Goal: Transaction & Acquisition: Purchase product/service

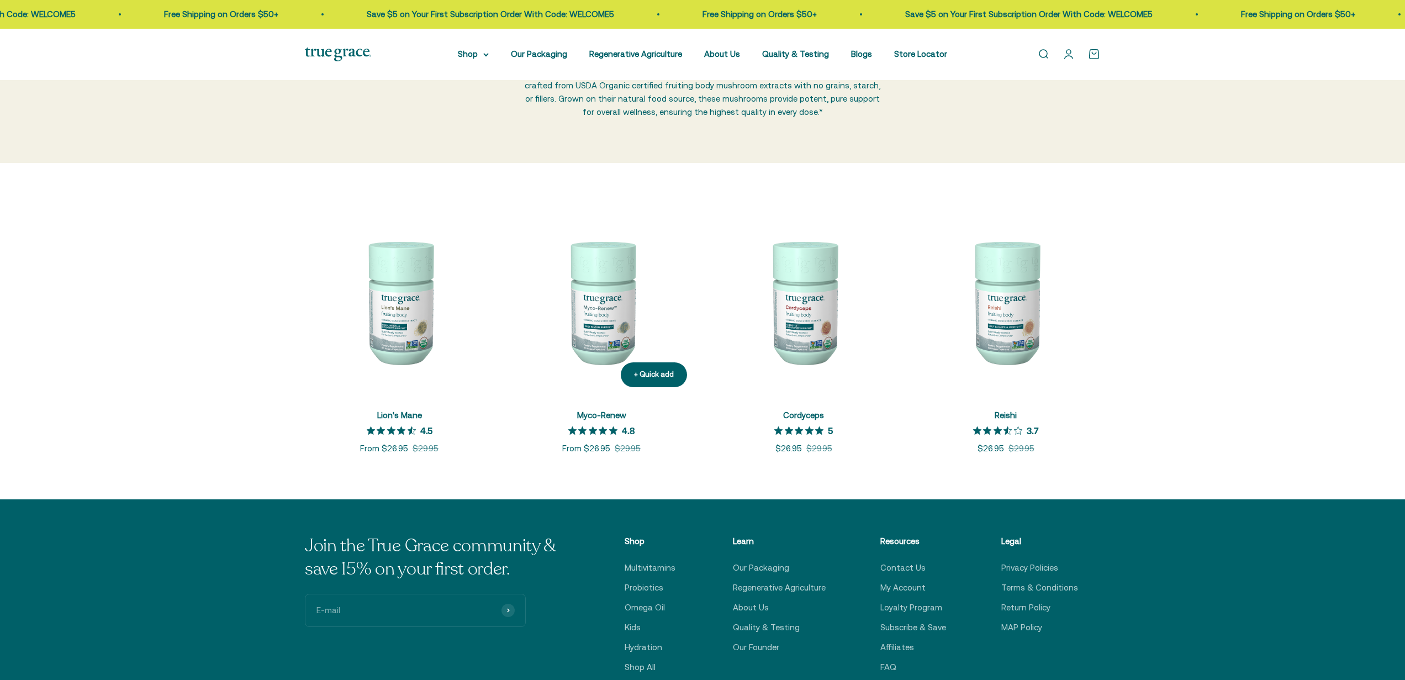
scroll to position [114, 0]
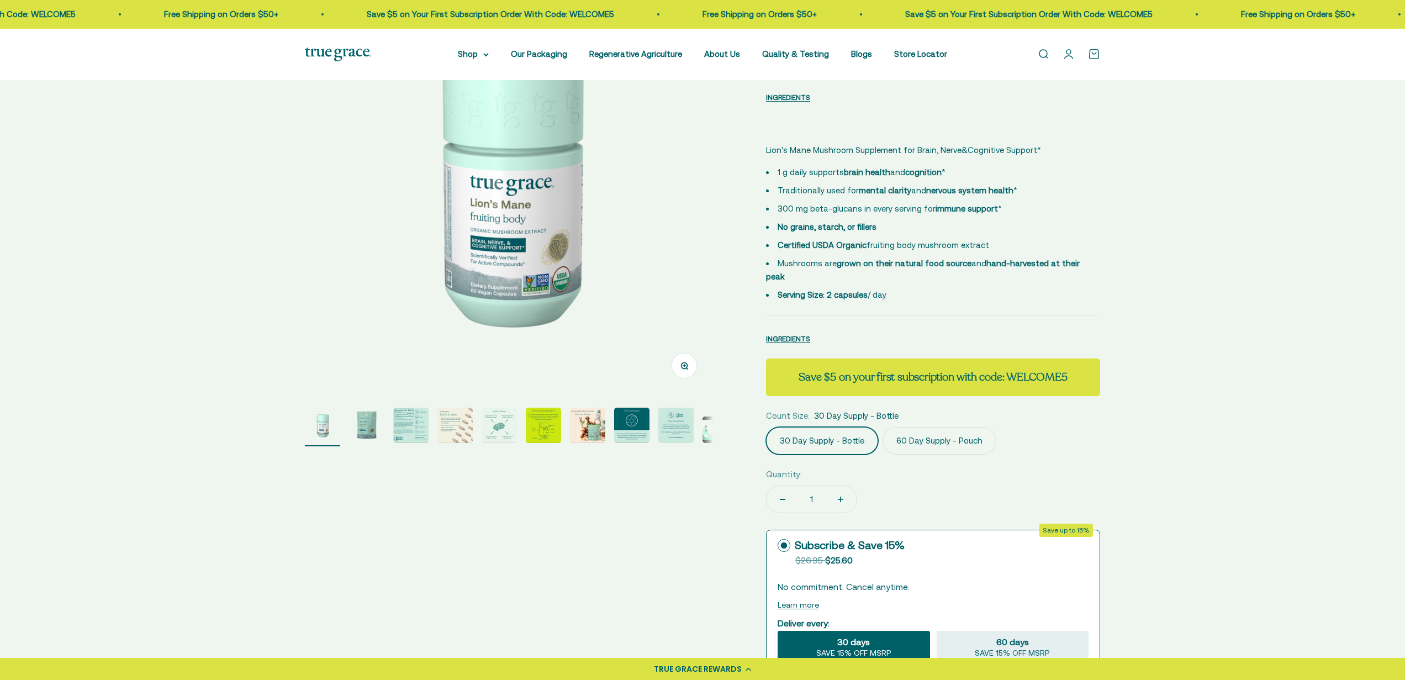
scroll to position [130, 0]
click at [918, 440] on label "60 Day Supply - Pouch" at bounding box center [940, 440] width 114 height 28
click at [766, 426] on input "60 Day Supply - Pouch" at bounding box center [765, 426] width 1 height 1
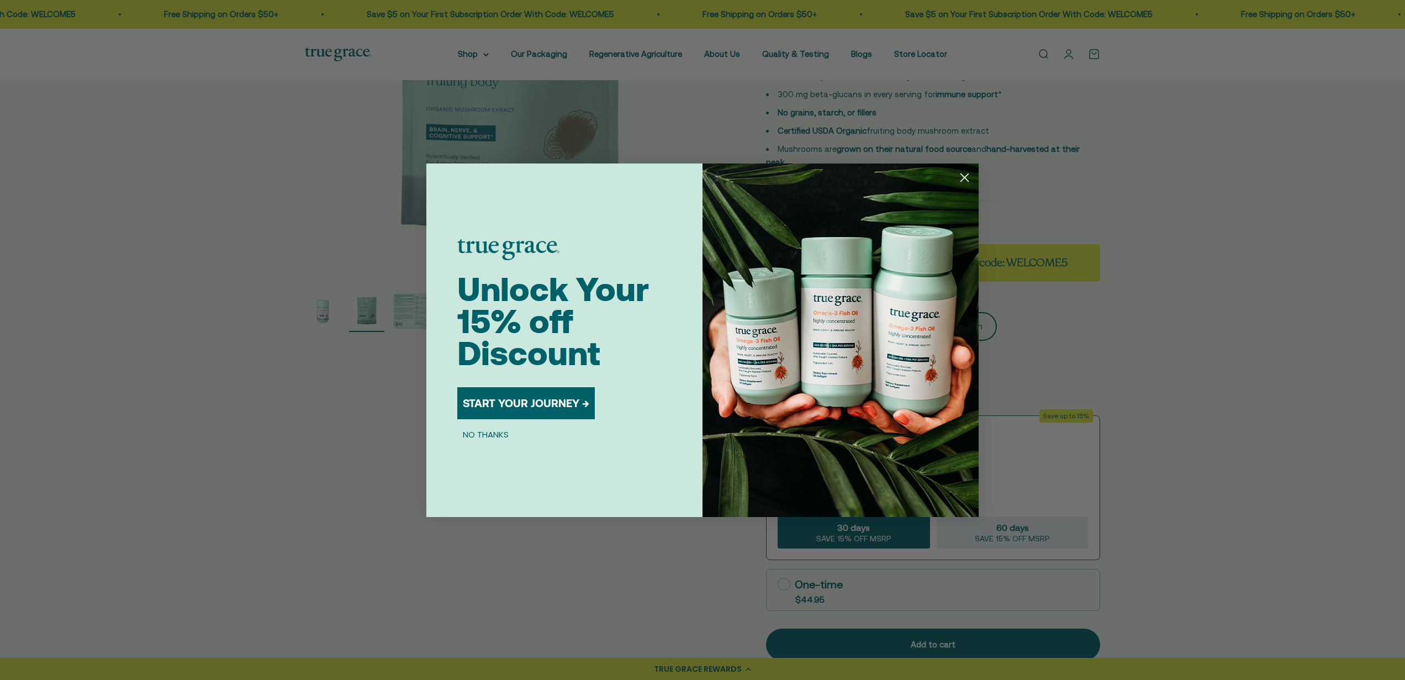
scroll to position [244, 0]
click at [965, 177] on icon "Close dialog" at bounding box center [965, 177] width 8 height 8
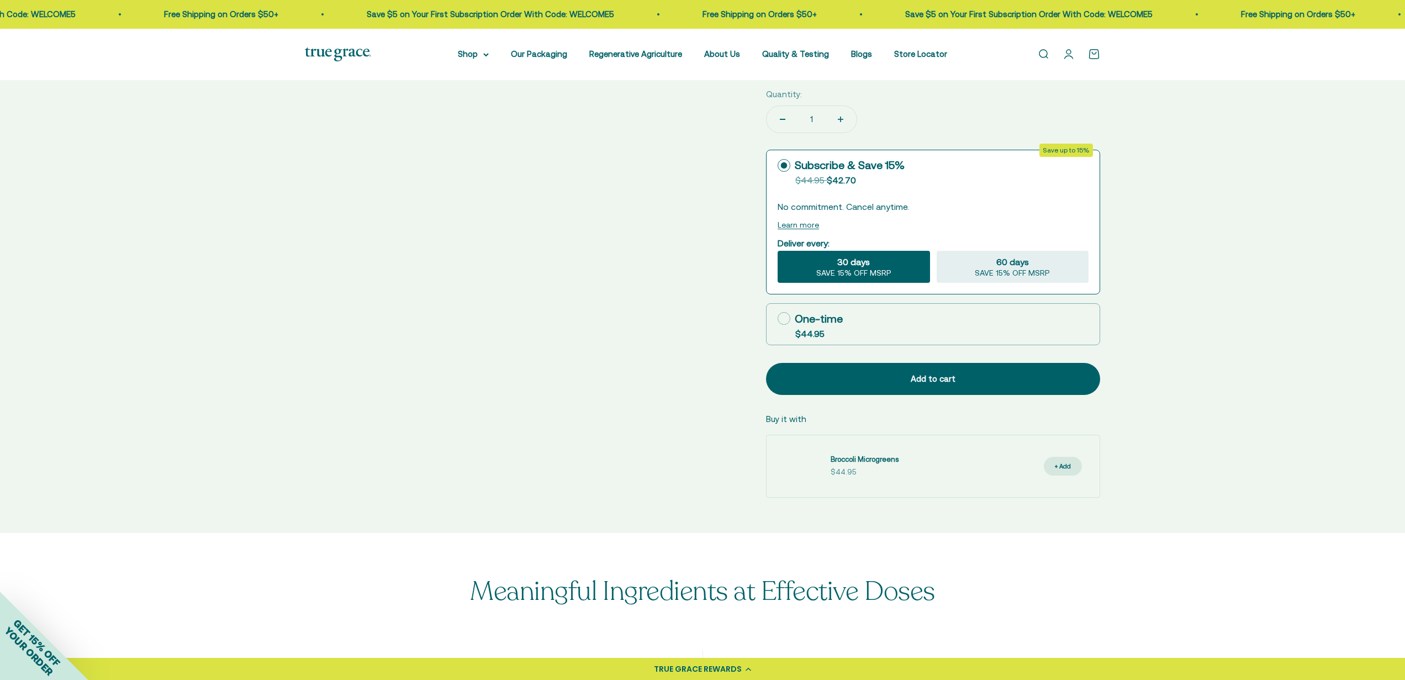
scroll to position [511, 0]
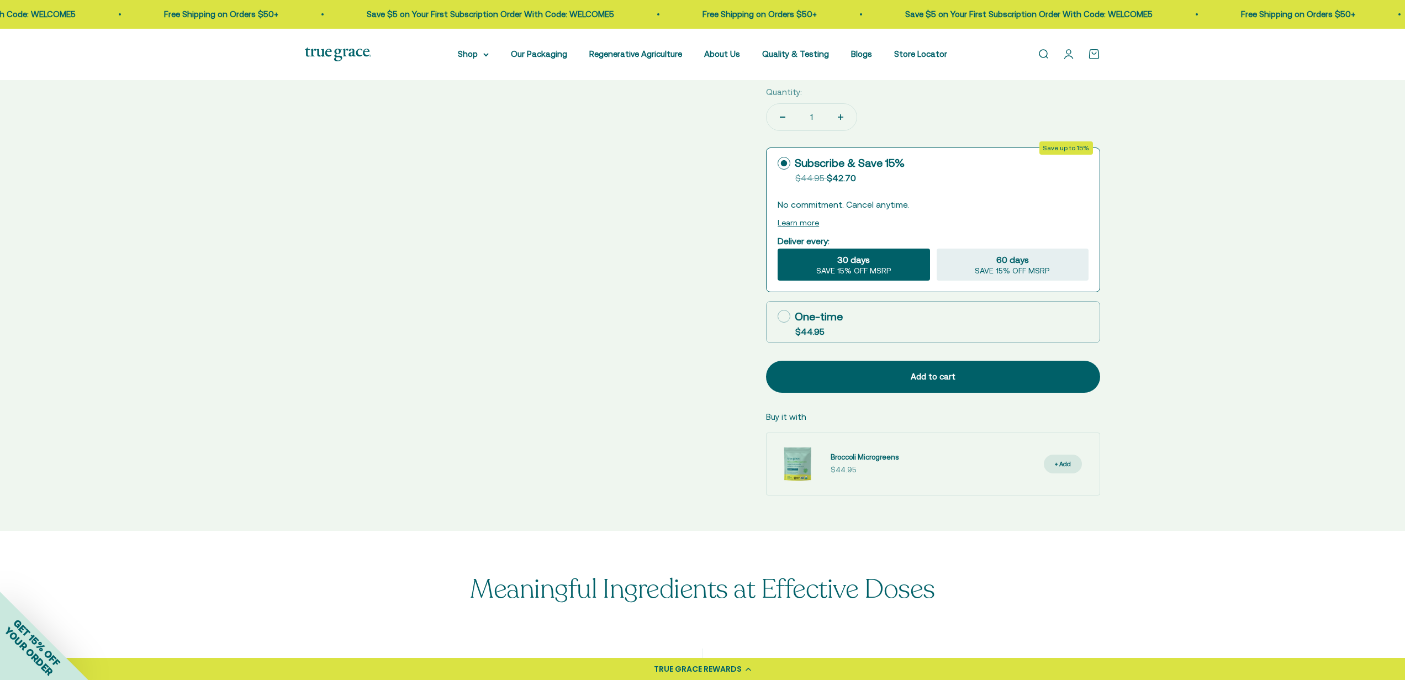
click at [785, 311] on icon at bounding box center [784, 316] width 13 height 13
click at [778, 316] on input "One-time $44.95" at bounding box center [777, 316] width 1 height 1
radio input "true"
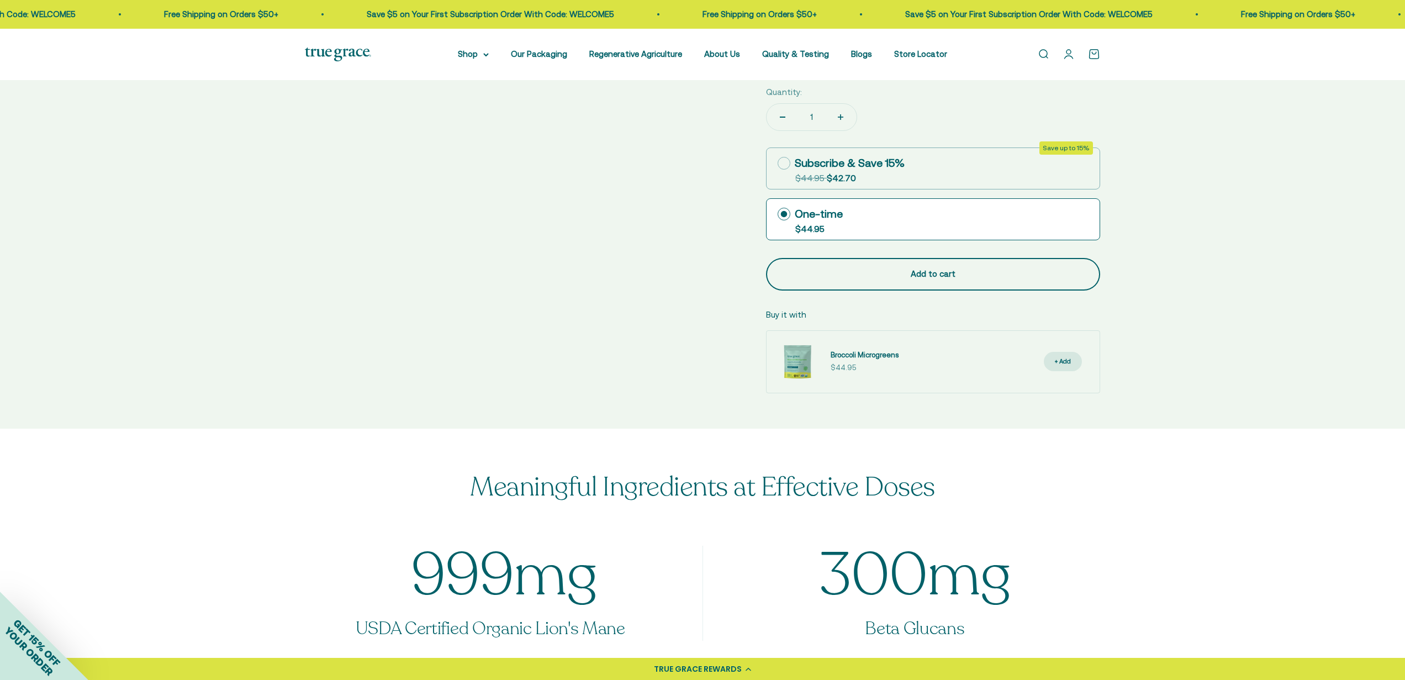
click at [907, 279] on button "Add to cart" at bounding box center [933, 274] width 334 height 32
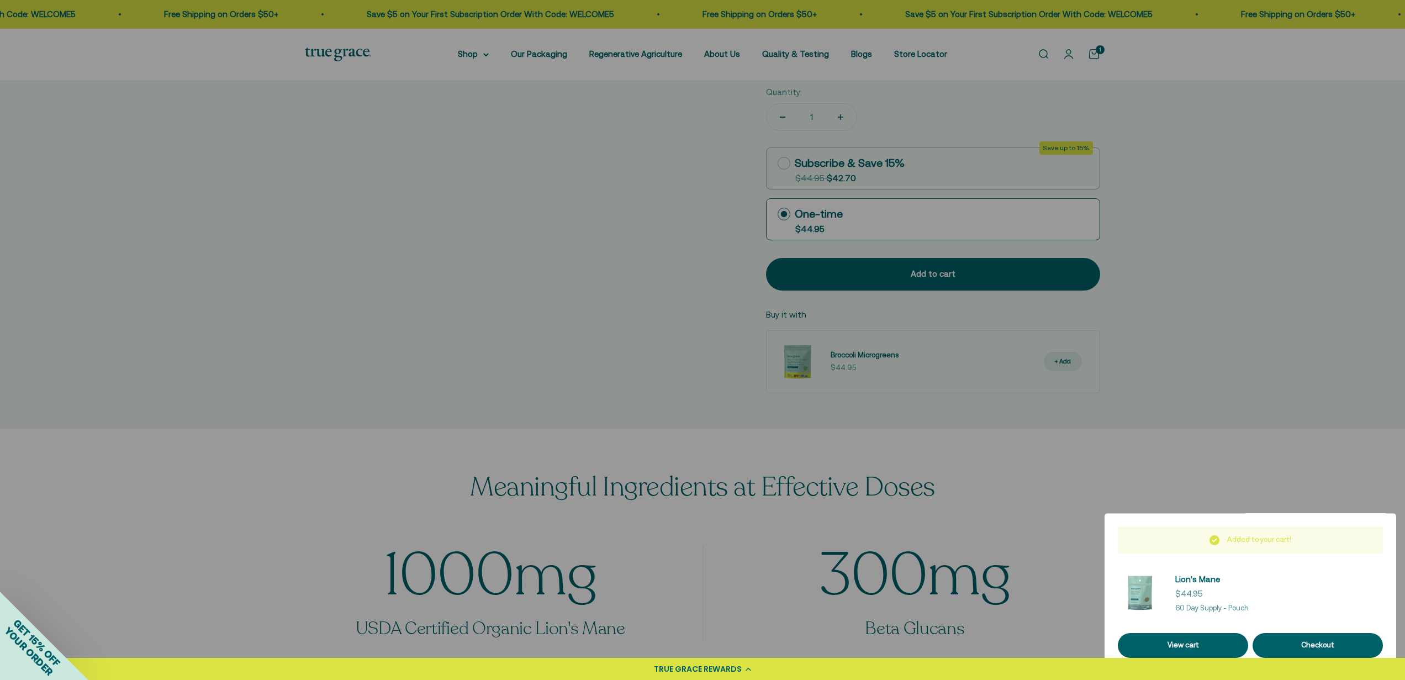
click at [551, 225] on div at bounding box center [702, 340] width 1405 height 680
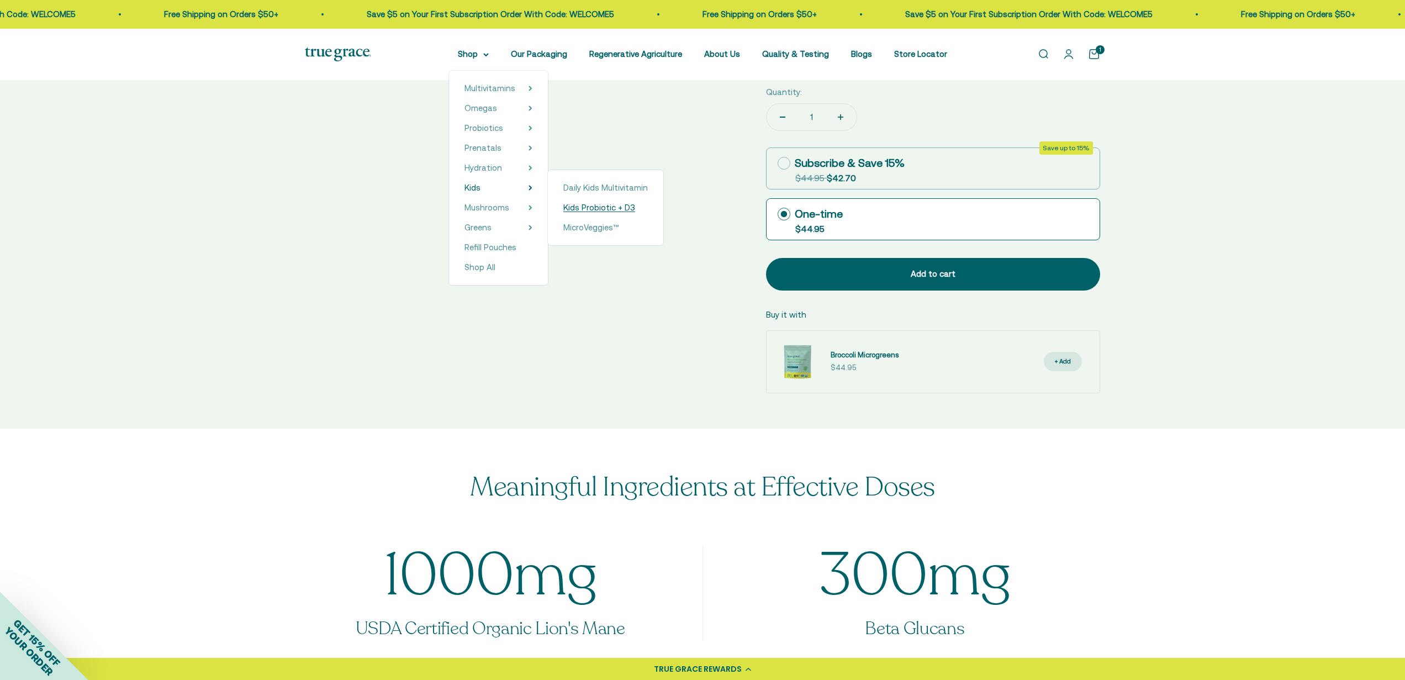
click at [582, 208] on span "Kids Probiotic + D3" at bounding box center [599, 207] width 72 height 9
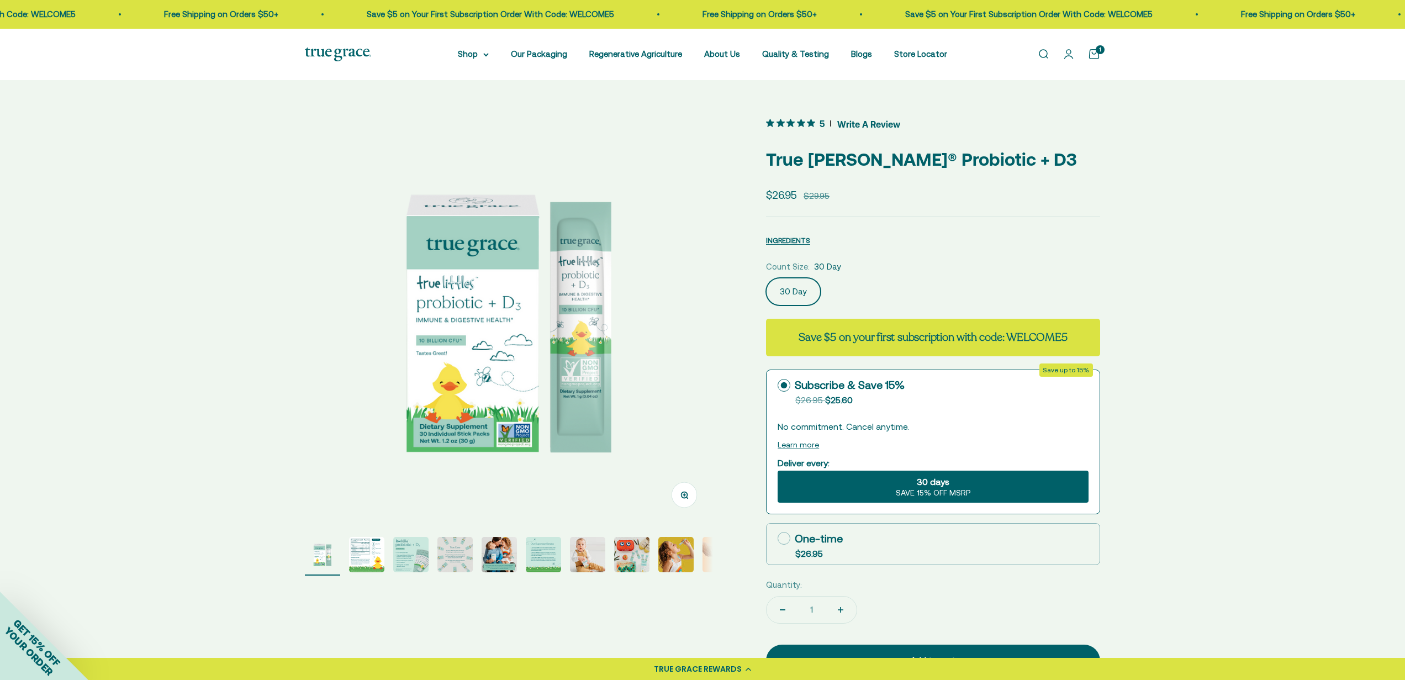
click at [0, 0] on slot "1" at bounding box center [0, 0] width 0 height 0
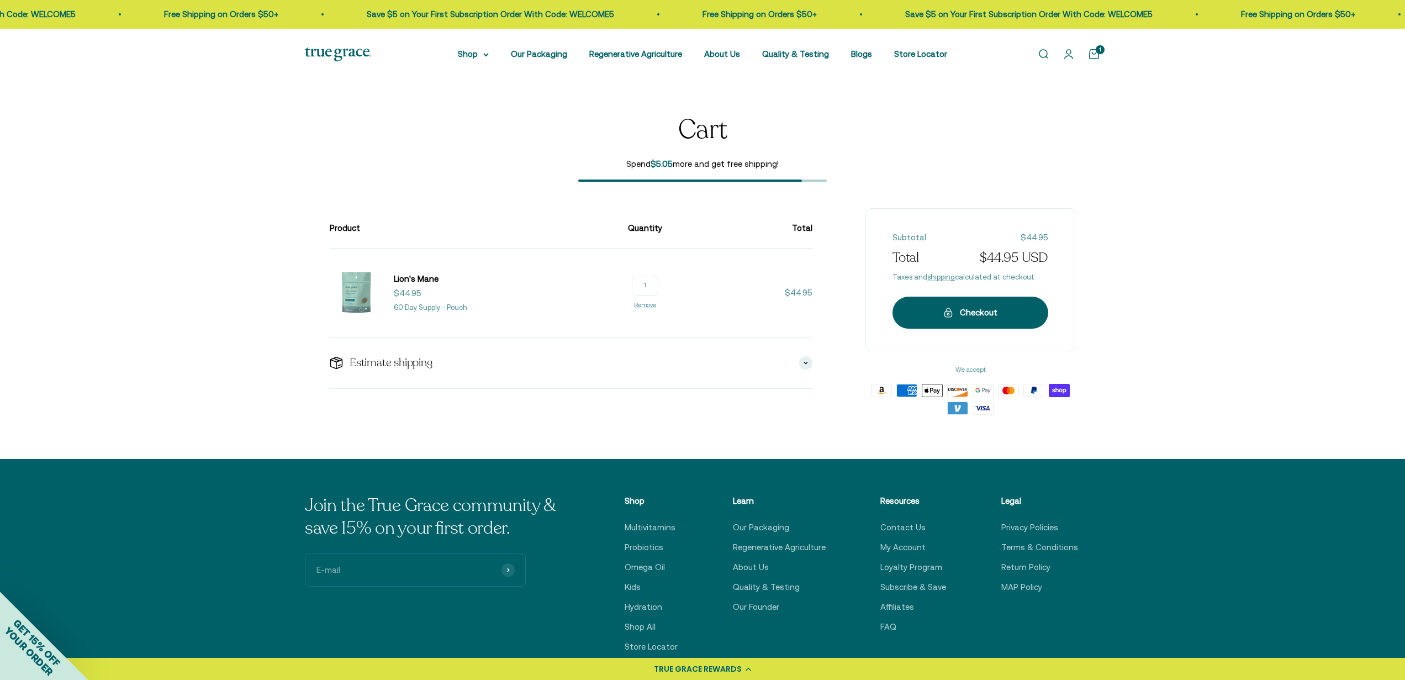
click at [658, 287] on input "1" at bounding box center [645, 286] width 27 height 20
type input "2"
click at [958, 315] on div "Checkout" at bounding box center [971, 312] width 112 height 13
